Goal: Task Accomplishment & Management: Use online tool/utility

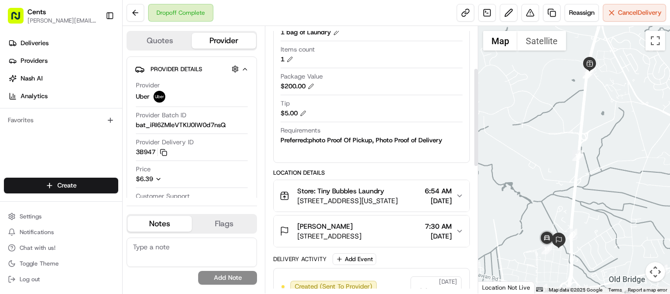
scroll to position [147, 0]
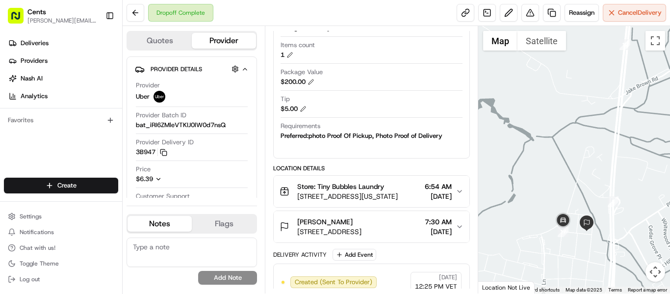
drag, startPoint x: 529, startPoint y: 266, endPoint x: 595, endPoint y: 218, distance: 82.5
click at [594, 218] on img at bounding box center [587, 223] width 16 height 16
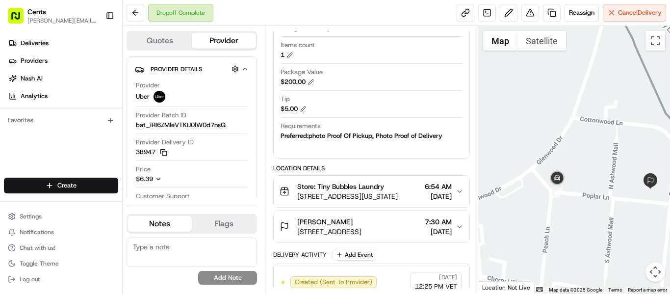
drag, startPoint x: 631, startPoint y: 227, endPoint x: 640, endPoint y: 221, distance: 10.9
click at [640, 221] on div at bounding box center [574, 159] width 192 height 267
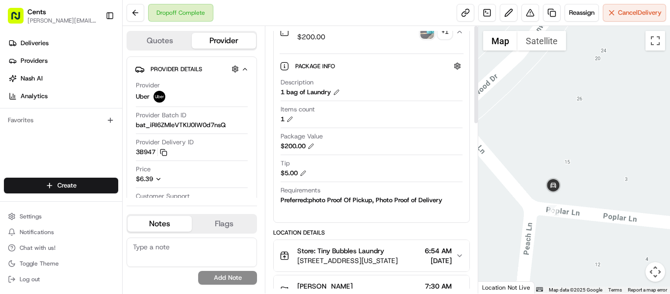
scroll to position [196, 0]
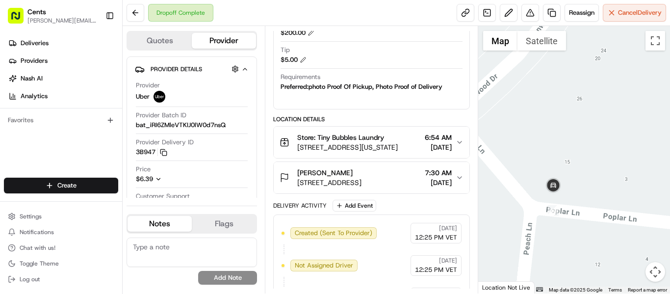
click at [349, 183] on span "[STREET_ADDRESS]" at bounding box center [329, 182] width 64 height 10
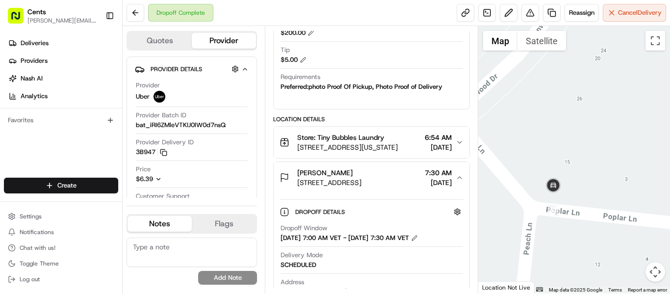
drag, startPoint x: 296, startPoint y: 184, endPoint x: 398, endPoint y: 181, distance: 102.0
click at [361, 181] on div "Michaela Baiera 1 Poplar Lane, D, Old Bridge, NJ 08857, US" at bounding box center [320, 178] width 82 height 20
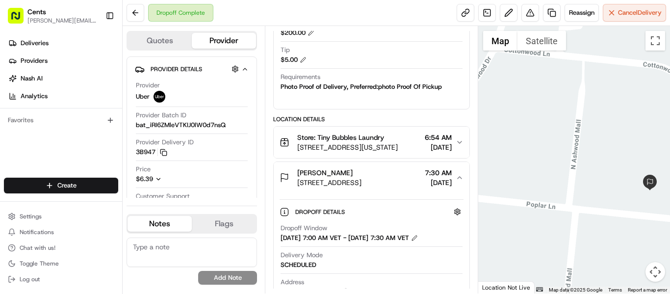
drag, startPoint x: 635, startPoint y: 214, endPoint x: 502, endPoint y: 210, distance: 133.9
click at [502, 210] on div at bounding box center [574, 159] width 192 height 267
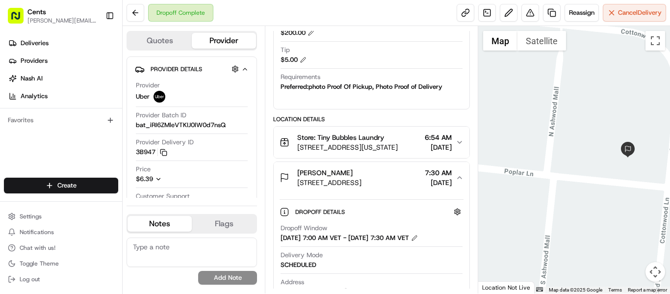
drag, startPoint x: 574, startPoint y: 197, endPoint x: 369, endPoint y: 182, distance: 205.0
click at [571, 170] on div at bounding box center [574, 159] width 192 height 267
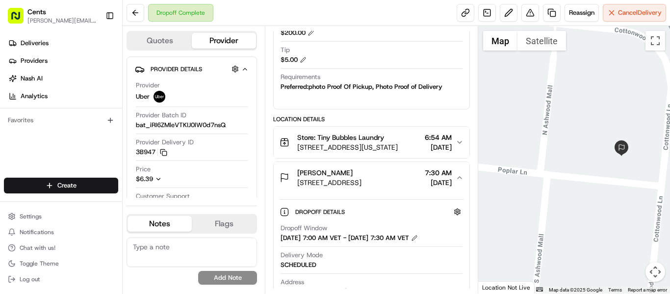
click at [436, 171] on span "7:30 AM" at bounding box center [438, 173] width 27 height 10
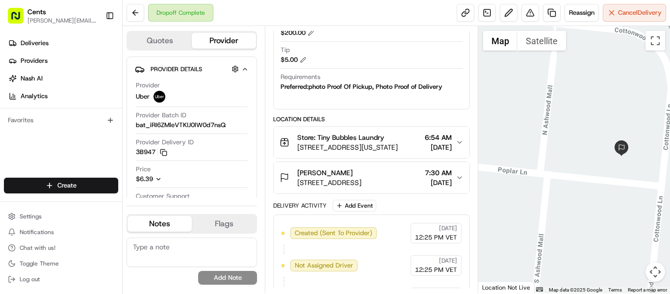
click at [436, 171] on span "7:30 AM" at bounding box center [438, 173] width 27 height 10
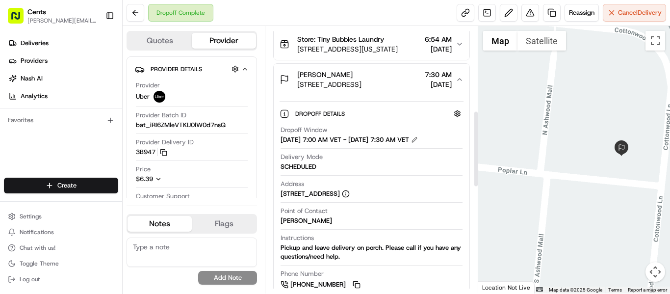
scroll to position [343, 0]
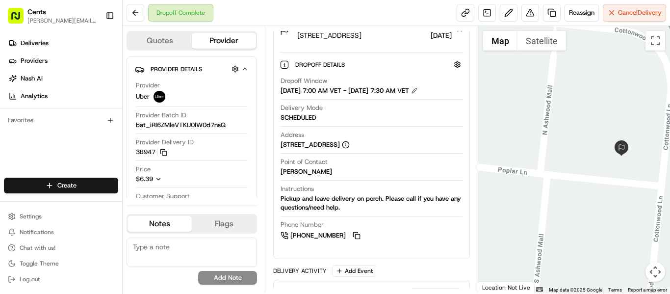
click at [350, 149] on div "[STREET_ADDRESS]" at bounding box center [314, 144] width 69 height 9
copy div "[STREET_ADDRESS]"
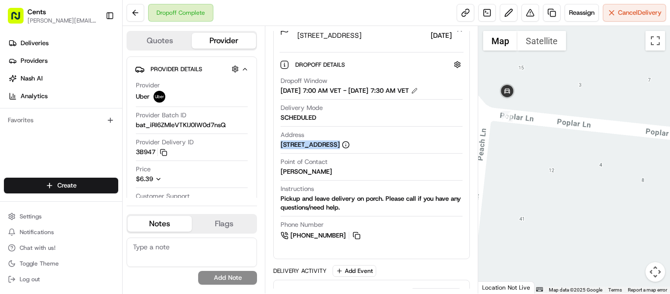
drag, startPoint x: 655, startPoint y: 107, endPoint x: 569, endPoint y: 117, distance: 86.4
click at [569, 117] on div at bounding box center [574, 159] width 192 height 267
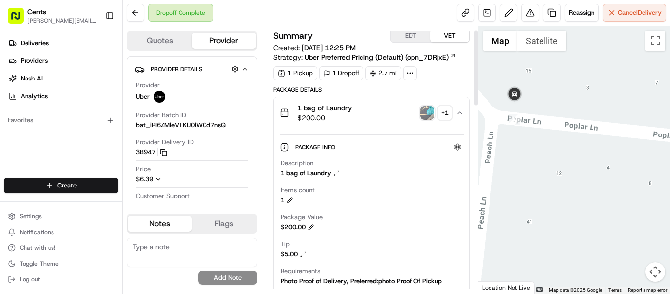
scroll to position [0, 0]
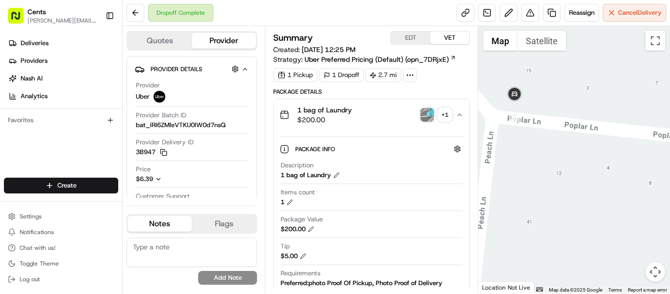
click at [442, 111] on div "+ 1" at bounding box center [445, 115] width 14 height 14
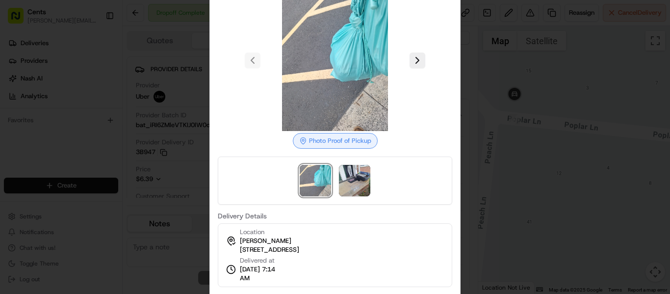
click at [565, 87] on div at bounding box center [335, 147] width 670 height 294
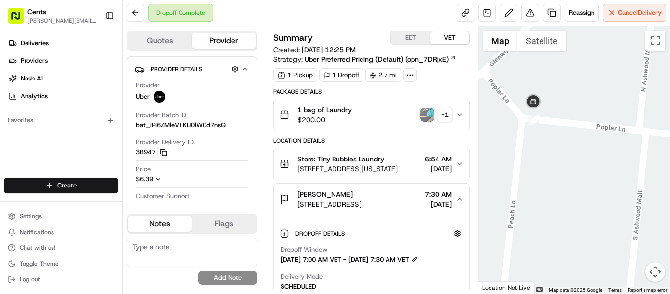
click at [426, 110] on img "button" at bounding box center [427, 115] width 14 height 14
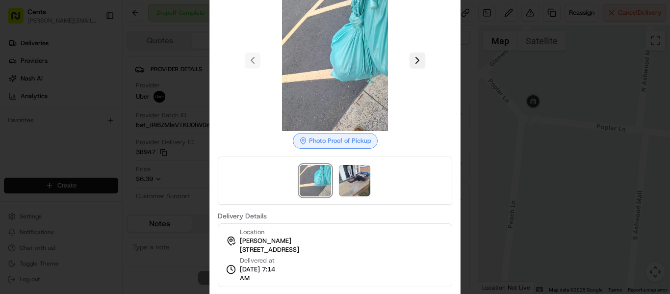
click at [412, 61] on button at bounding box center [417, 60] width 16 height 16
click at [505, 48] on div at bounding box center [335, 147] width 670 height 294
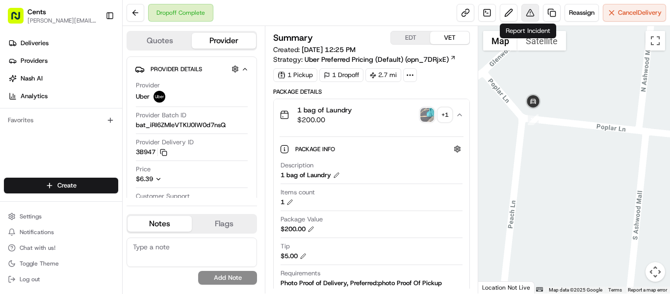
click at [529, 8] on button at bounding box center [530, 13] width 18 height 18
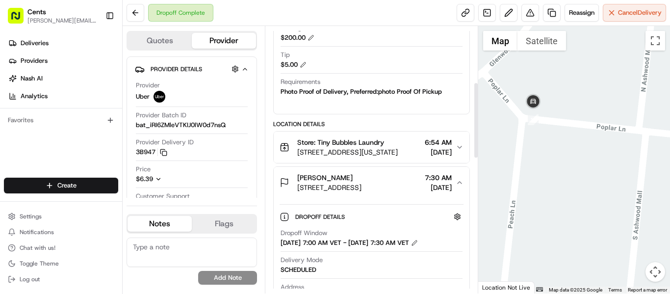
scroll to position [196, 0]
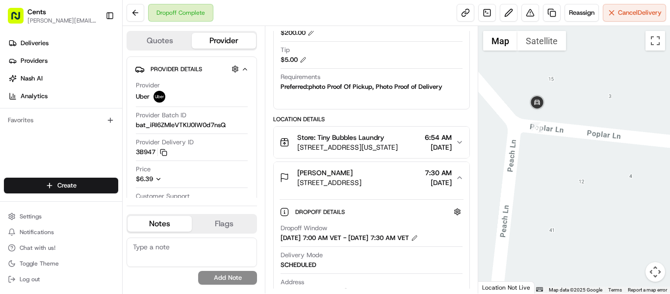
drag, startPoint x: 633, startPoint y: 127, endPoint x: 635, endPoint y: 140, distance: 13.4
click at [635, 140] on div at bounding box center [574, 159] width 192 height 267
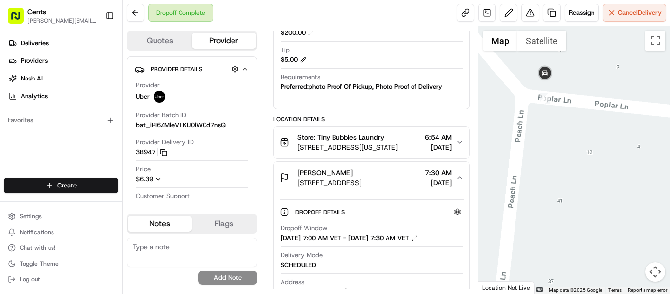
drag, startPoint x: 567, startPoint y: 123, endPoint x: 559, endPoint y: 88, distance: 35.7
click at [559, 88] on div at bounding box center [574, 159] width 192 height 267
click at [457, 179] on icon "button" at bounding box center [459, 178] width 8 height 8
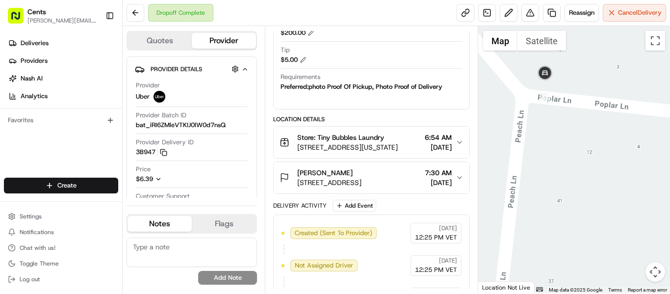
click at [454, 177] on div "[PERSON_NAME] [STREET_ADDRESS] 7:30 AM [DATE]" at bounding box center [367, 178] width 176 height 20
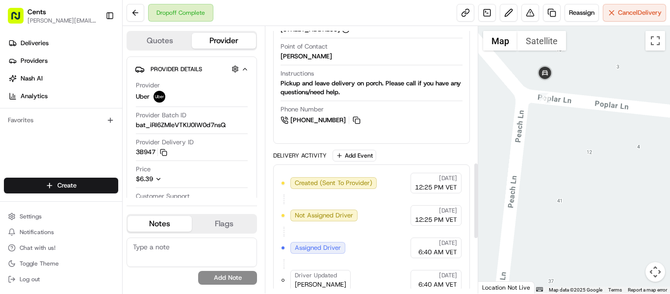
scroll to position [441, 0]
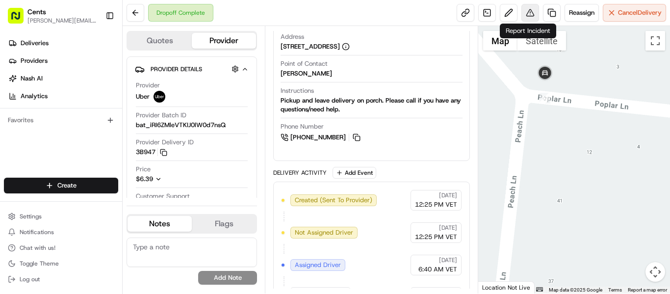
click at [522, 13] on button at bounding box center [530, 13] width 18 height 18
click at [526, 15] on button at bounding box center [530, 13] width 18 height 18
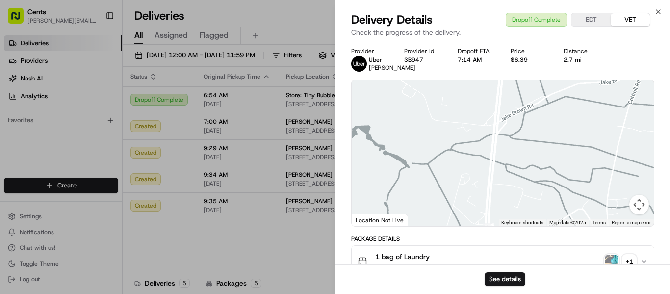
drag, startPoint x: 478, startPoint y: 209, endPoint x: 461, endPoint y: 239, distance: 34.0
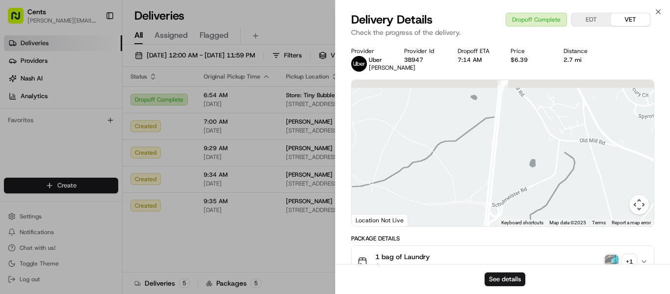
drag, startPoint x: 492, startPoint y: 143, endPoint x: 519, endPoint y: 223, distance: 84.3
click at [519, 223] on div at bounding box center [503, 153] width 302 height 146
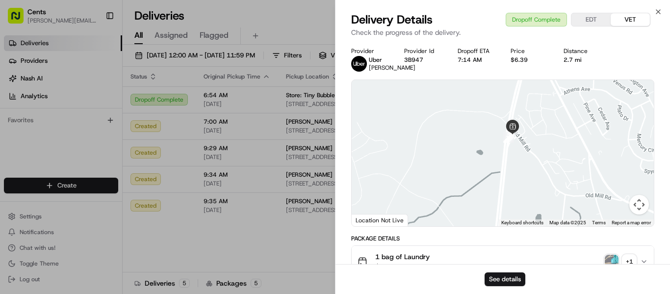
drag, startPoint x: 519, startPoint y: 153, endPoint x: 519, endPoint y: 179, distance: 26.5
click at [519, 179] on div at bounding box center [503, 153] width 302 height 146
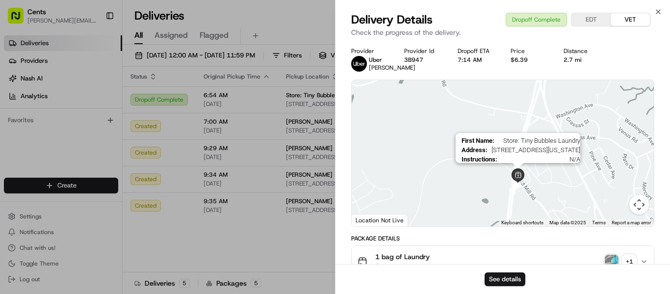
drag, startPoint x: 510, startPoint y: 135, endPoint x: 517, endPoint y: 185, distance: 49.9
click at [517, 183] on img at bounding box center [517, 175] width 15 height 15
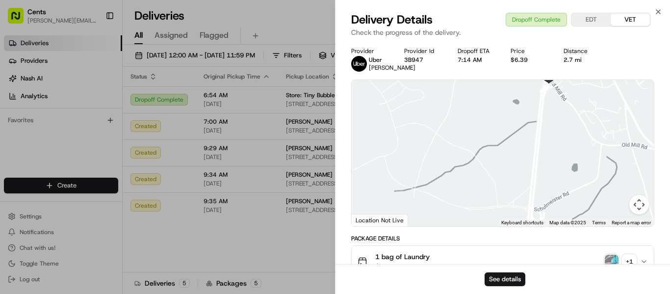
drag, startPoint x: 453, startPoint y: 211, endPoint x: 487, endPoint y: 120, distance: 97.4
click at [487, 96] on div at bounding box center [503, 153] width 302 height 146
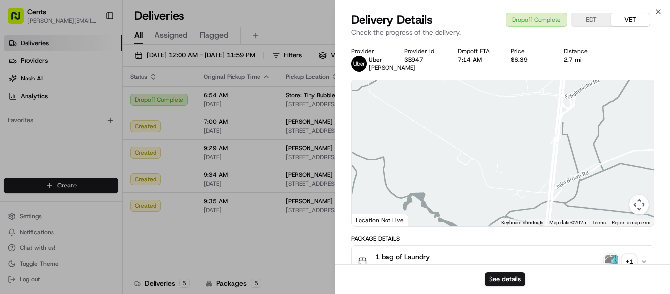
drag, startPoint x: 487, startPoint y: 168, endPoint x: 487, endPoint y: 89, distance: 78.4
click at [487, 89] on div at bounding box center [503, 153] width 302 height 146
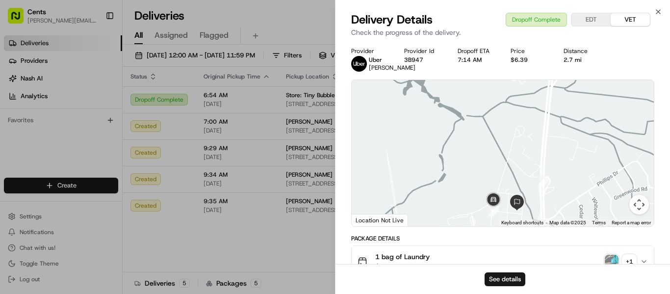
drag, startPoint x: 512, startPoint y: 171, endPoint x: 511, endPoint y: 139, distance: 32.4
click at [511, 139] on div at bounding box center [503, 153] width 302 height 146
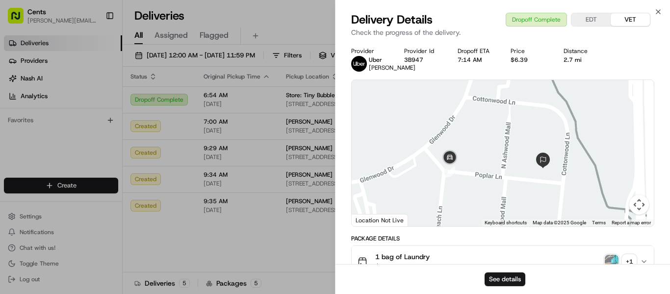
drag, startPoint x: 494, startPoint y: 214, endPoint x: 508, endPoint y: 115, distance: 100.0
click at [508, 115] on div at bounding box center [503, 153] width 302 height 146
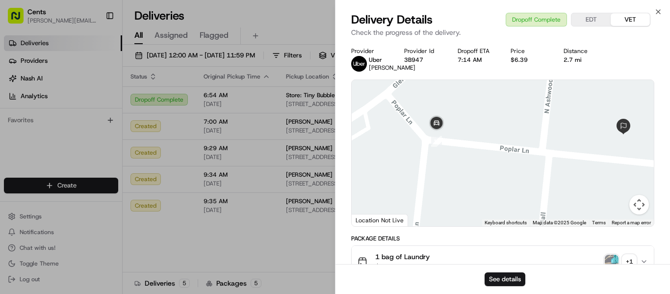
drag, startPoint x: 577, startPoint y: 182, endPoint x: 510, endPoint y: 144, distance: 76.9
click at [513, 146] on div at bounding box center [503, 153] width 302 height 146
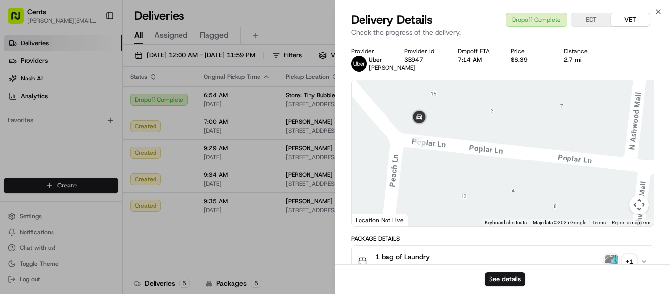
drag, startPoint x: 459, startPoint y: 129, endPoint x: 476, endPoint y: 164, distance: 38.2
click at [476, 164] on div at bounding box center [503, 153] width 302 height 146
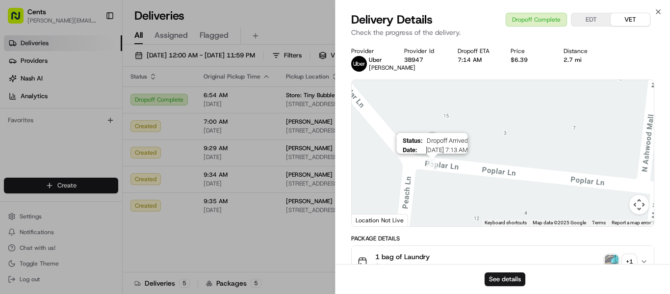
click at [434, 170] on img "17" at bounding box center [432, 164] width 11 height 11
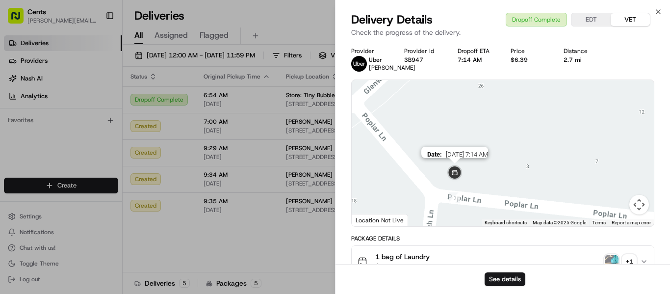
drag, startPoint x: 434, startPoint y: 147, endPoint x: 459, endPoint y: 183, distance: 43.4
click at [459, 183] on img at bounding box center [455, 173] width 20 height 20
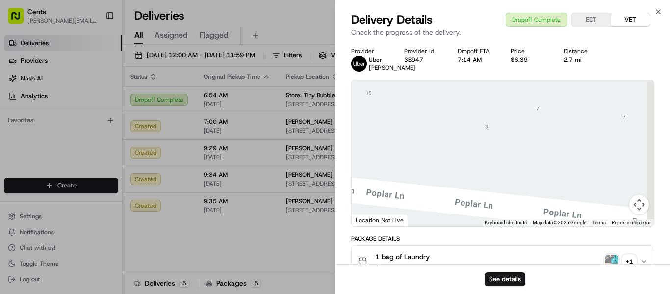
drag, startPoint x: 601, startPoint y: 197, endPoint x: 495, endPoint y: 164, distance: 110.4
click at [495, 164] on div at bounding box center [503, 153] width 302 height 146
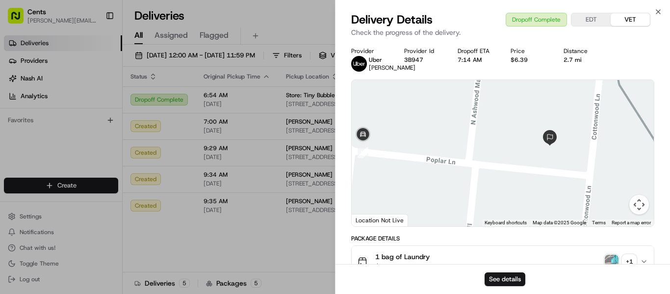
drag, startPoint x: 553, startPoint y: 155, endPoint x: 457, endPoint y: 147, distance: 95.9
click at [457, 147] on div at bounding box center [503, 153] width 302 height 146
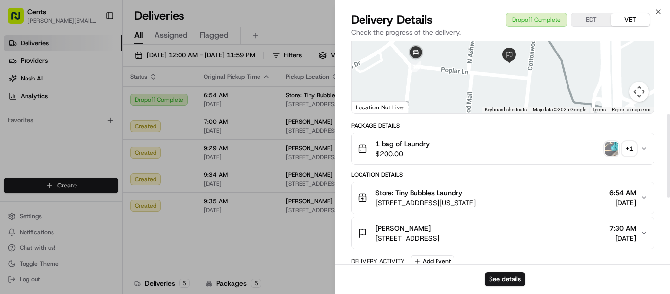
scroll to position [196, 0]
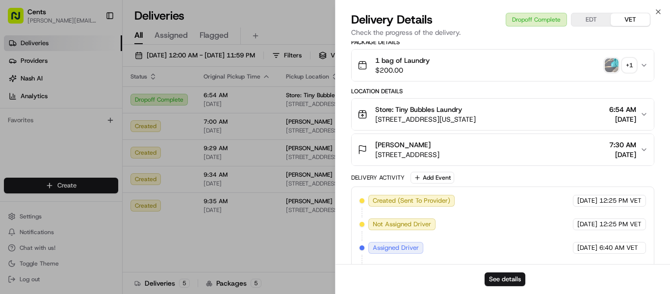
copy span "[STREET_ADDRESS]"
drag, startPoint x: 515, startPoint y: 160, endPoint x: 380, endPoint y: 158, distance: 135.3
click at [376, 165] on button "[PERSON_NAME] [STREET_ADDRESS] 7:30 AM [DATE]" at bounding box center [503, 149] width 302 height 31
